Goal: Find specific page/section: Find specific page/section

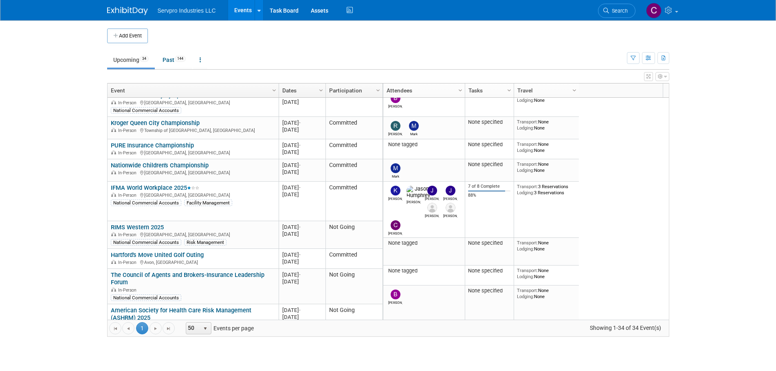
scroll to position [192, 0]
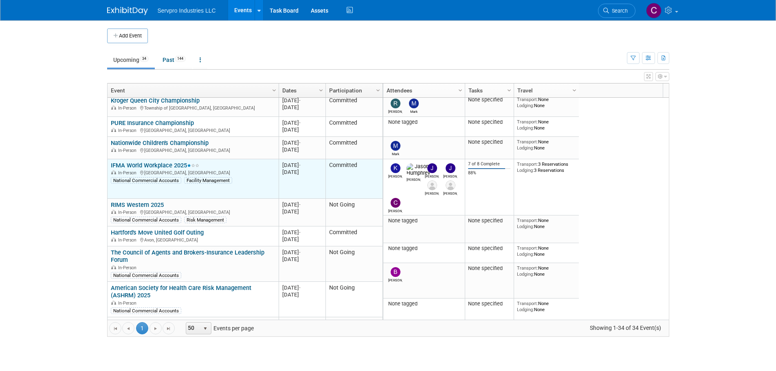
click at [127, 163] on link "IFMA World Workplace 2025" at bounding box center [155, 165] width 88 height 7
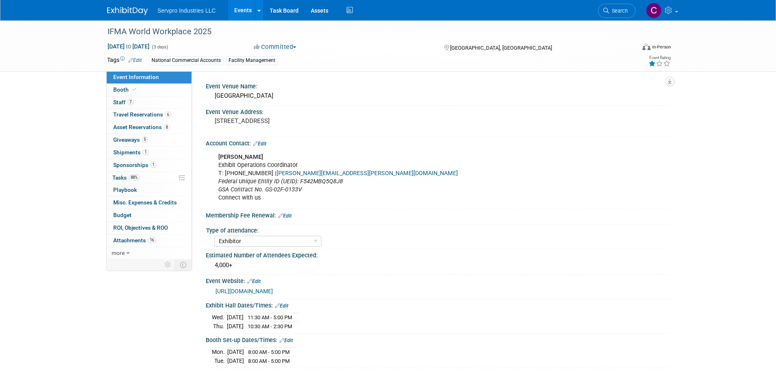
select select "Exhibitor"
select select "Linked In"
click at [121, 101] on span "Staff 7" at bounding box center [123, 102] width 20 height 7
